Goal: Complete application form

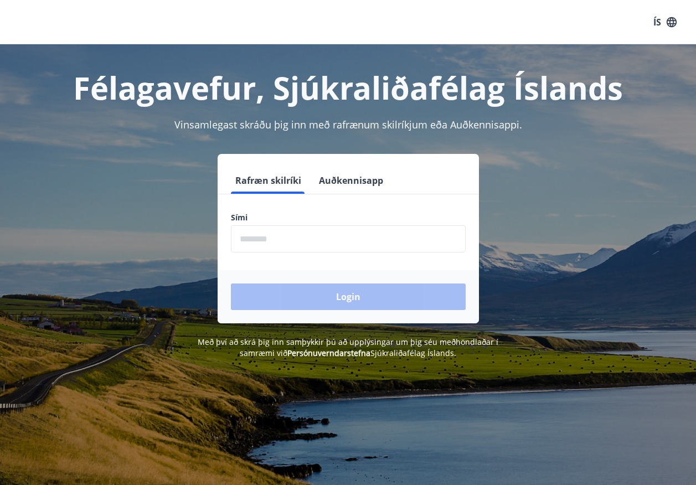
click at [265, 236] on input "phone" at bounding box center [348, 238] width 235 height 27
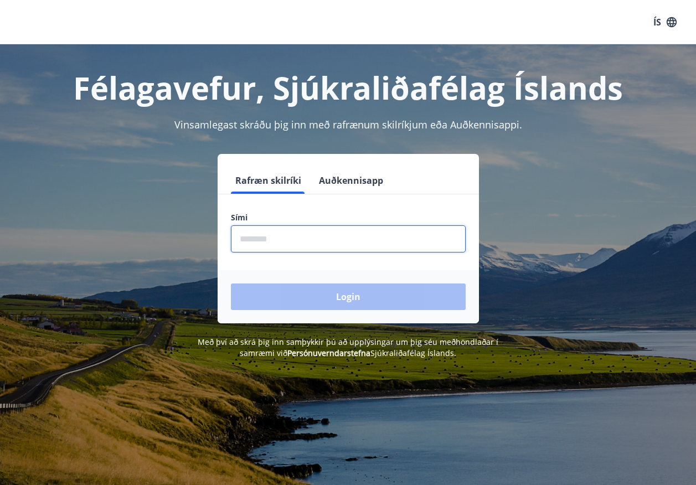
click at [265, 236] on input "phone" at bounding box center [348, 238] width 235 height 27
type input "********"
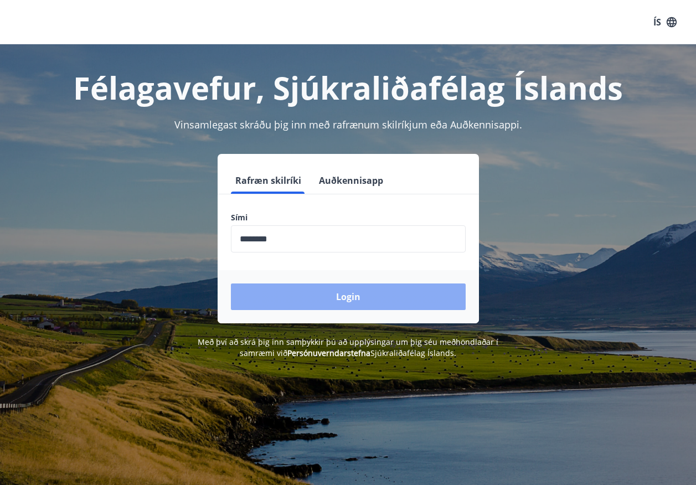
click at [360, 297] on button "Login" at bounding box center [348, 296] width 235 height 27
click at [360, 297] on form "Rafræn skilríki Auðkennisapp Sími ​ Login" at bounding box center [347, 245] width 261 height 156
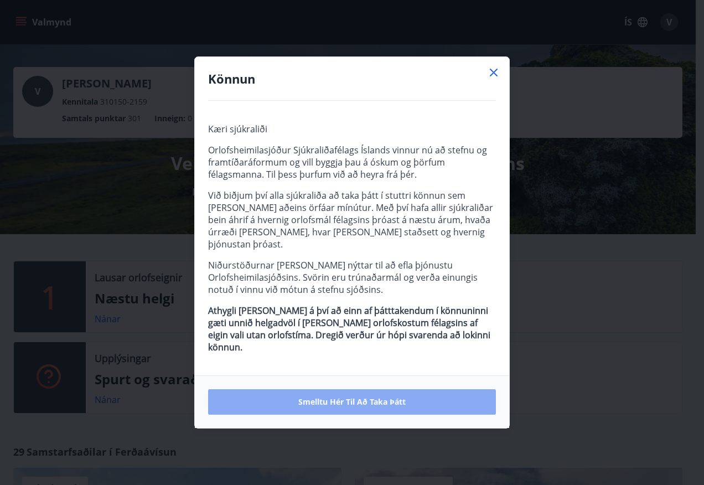
click at [350, 396] on span "Smelltu hér til að taka þátt" at bounding box center [351, 401] width 107 height 11
